Goal: Task Accomplishment & Management: Manage account settings

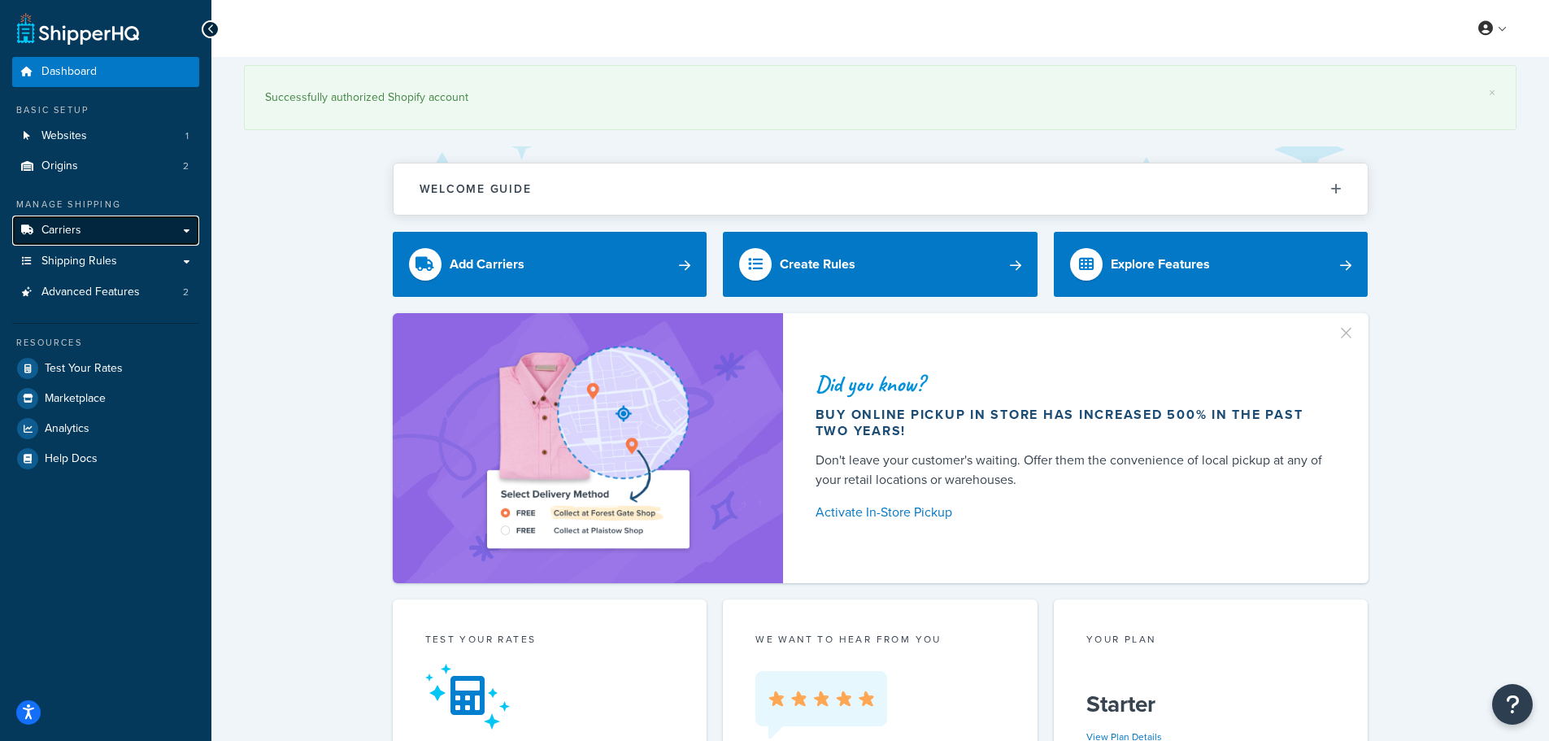
click at [146, 235] on link "Carriers" at bounding box center [105, 231] width 187 height 30
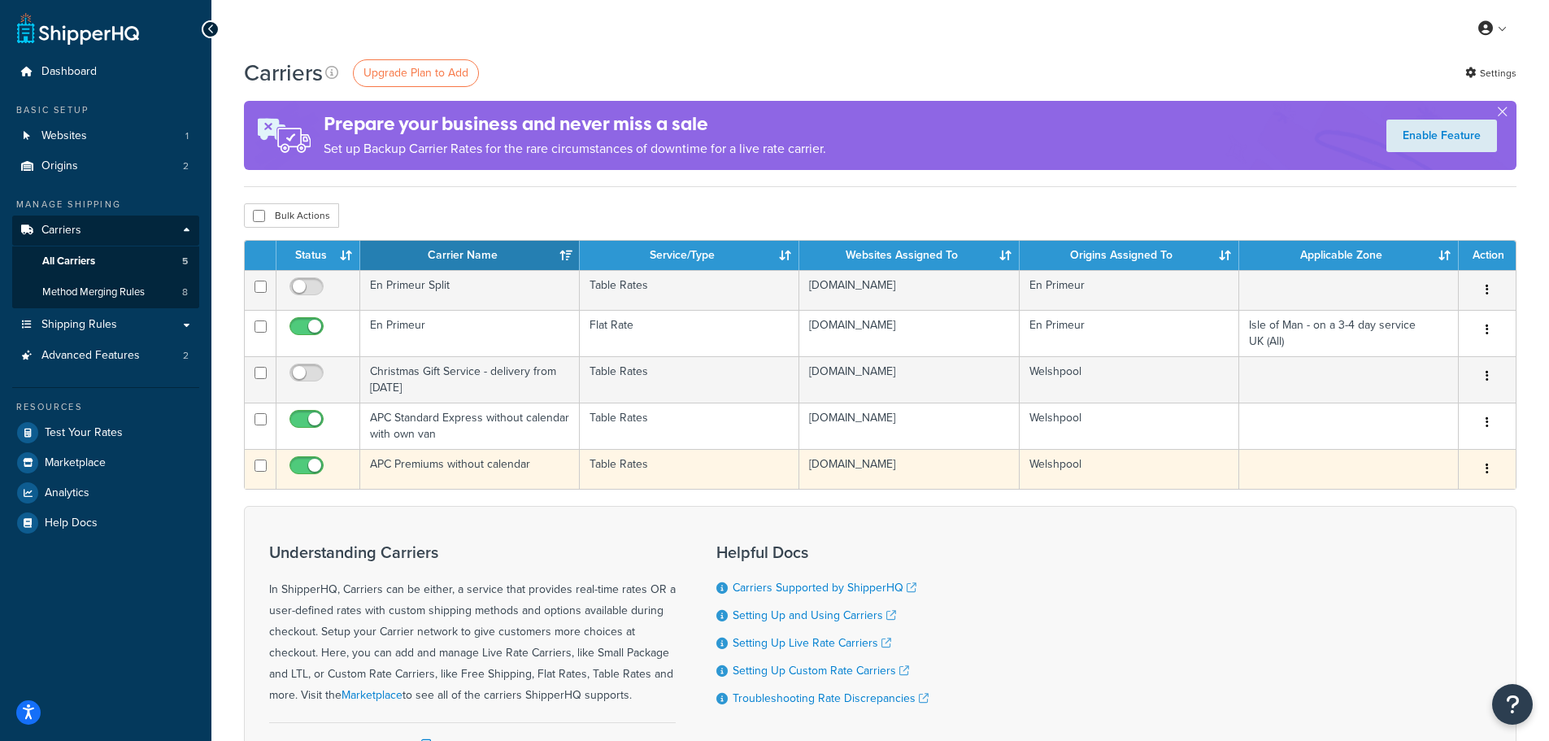
click at [311, 464] on input "checkbox" at bounding box center [308, 470] width 45 height 20
checkbox input "false"
